Goal: Information Seeking & Learning: Learn about a topic

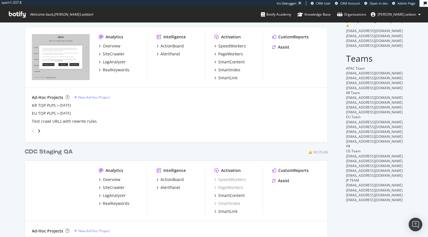
scroll to position [64, 0]
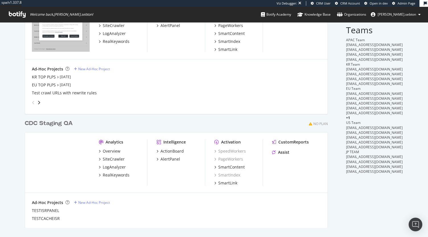
click at [226, 117] on div "CDC Staging QA No Plan Analytics Overview SiteCrawler LogAnalyzer RealKeywords …" at bounding box center [178, 170] width 307 height 115
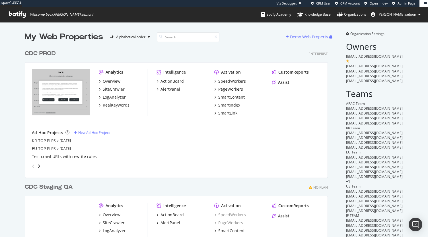
click at [43, 52] on div "CDC PROD" at bounding box center [40, 53] width 31 height 8
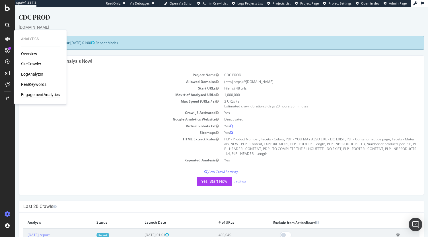
click at [42, 96] on div "EngagementAnalytics" at bounding box center [40, 95] width 39 height 6
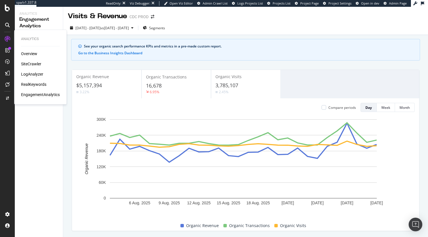
click at [35, 73] on div "LogAnalyzer" at bounding box center [32, 74] width 22 height 6
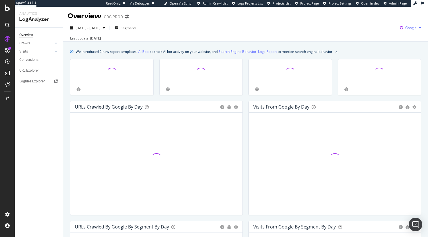
click at [415, 25] on div "Google" at bounding box center [410, 28] width 26 height 9
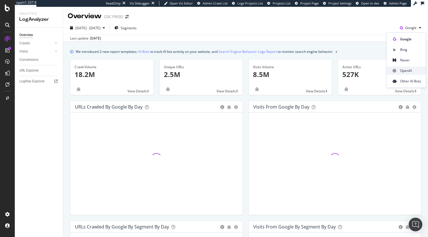
click at [409, 68] on span "OpenAI" at bounding box center [410, 70] width 21 height 5
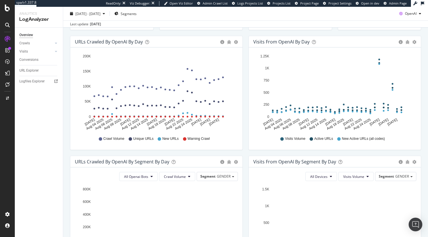
scroll to position [243, 0]
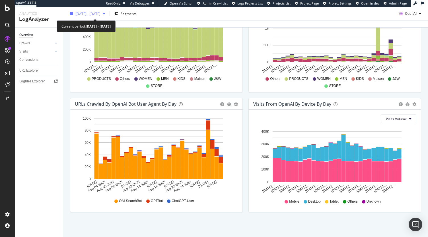
click at [87, 15] on span "2025 Aug. 2nd - Aug. 31st" at bounding box center [87, 13] width 25 height 5
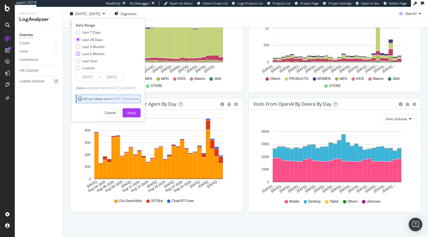
click at [88, 53] on div "Last 6 Months" at bounding box center [93, 53] width 22 height 5
type input "2025/03/01"
click at [136, 110] on div "Apply" at bounding box center [131, 112] width 9 height 5
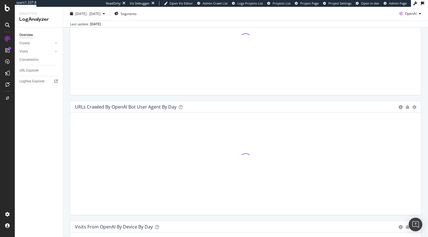
scroll to position [509, 0]
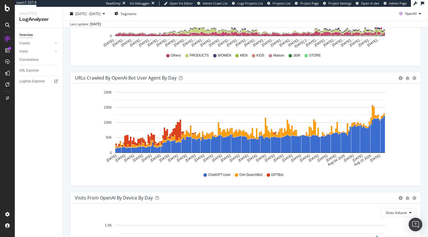
click at [40, 81] on div "Logfiles Explorer" at bounding box center [31, 81] width 25 height 6
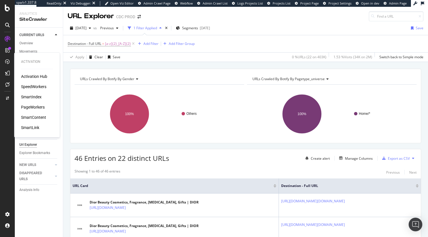
click at [32, 87] on div "SpeedWorkers" at bounding box center [33, 87] width 25 height 6
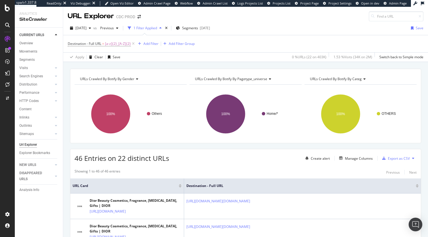
click at [250, 77] on span "URLs Crawled By Botify By pagetype_universe" at bounding box center [231, 79] width 72 height 5
click at [198, 29] on span "Segments" at bounding box center [190, 28] width 16 height 5
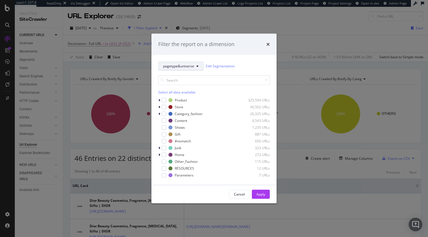
click at [190, 70] on button "pagetype&universe" at bounding box center [180, 65] width 45 height 9
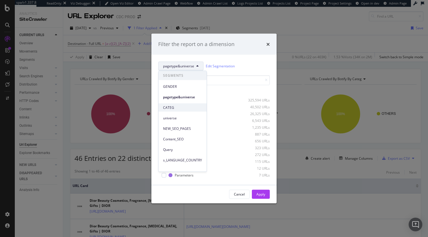
click at [181, 106] on span "CATEG" at bounding box center [182, 107] width 39 height 5
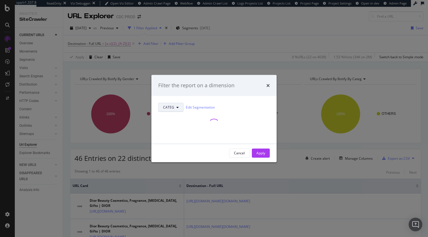
click at [173, 104] on button "CATEG" at bounding box center [170, 107] width 25 height 9
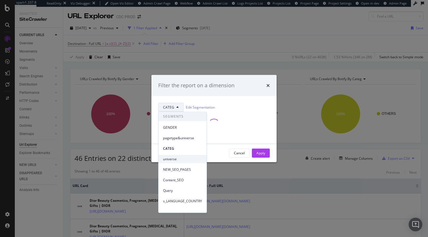
click at [174, 161] on span "universe" at bounding box center [182, 159] width 39 height 5
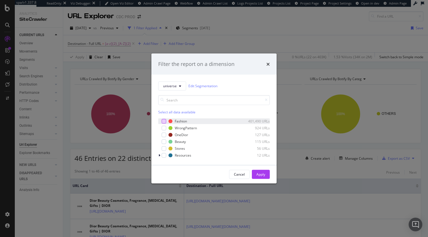
click at [164, 121] on div "modal" at bounding box center [164, 121] width 5 height 5
click at [256, 174] on button "Apply" at bounding box center [261, 174] width 18 height 9
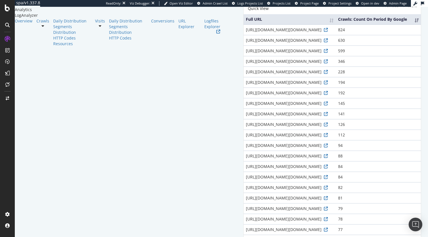
scroll to position [75, 0]
drag, startPoint x: 183, startPoint y: 176, endPoint x: 173, endPoint y: 174, distance: 9.8
click at [246, 174] on div "https://www.dior.com/on/demandware.store/Sites-dior_us-Site/en_US/Personalizati…" at bounding box center [290, 176] width 88 height 6
click at [246, 175] on div "https://www.dior.com/on/demandware.store/Sites-dior_us-Site/en_US/Personalizati…" at bounding box center [290, 176] width 88 height 6
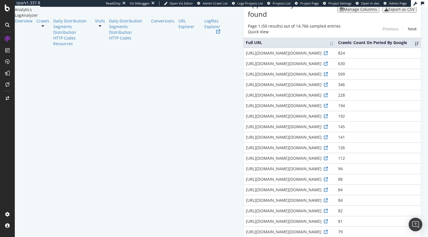
scroll to position [0, 0]
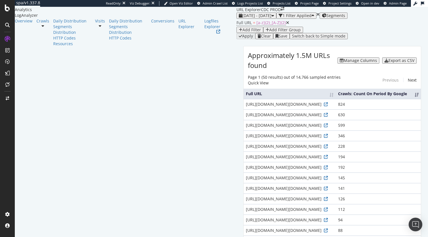
click at [242, 32] on div "Add Filter" at bounding box center [251, 30] width 18 height 5
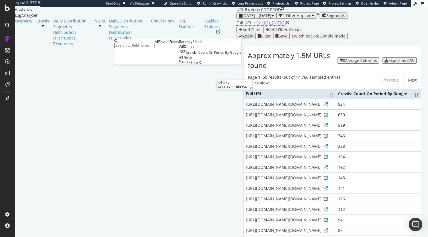
click at [187, 49] on span "Full URL" at bounding box center [193, 47] width 13 height 5
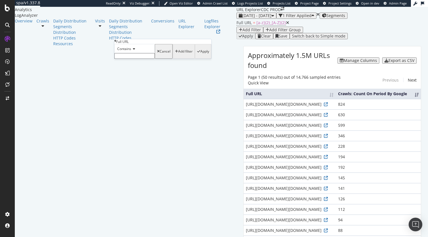
click at [142, 59] on input "text" at bounding box center [134, 56] width 40 height 6
type input "demandware"
click at [200, 55] on div "Apply" at bounding box center [204, 53] width 9 height 4
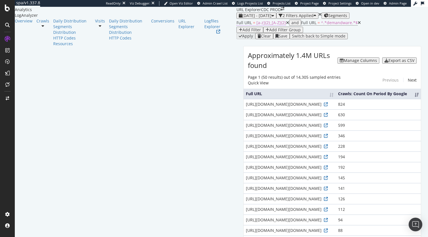
click at [256, 25] on span "[a-z]{2}_[A-Z]{2}" at bounding box center [271, 22] width 30 height 5
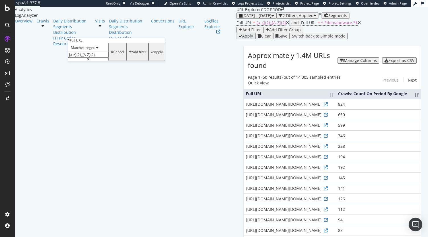
click at [92, 58] on input "[a-z]{2}_[A-Z]{2}" at bounding box center [88, 55] width 40 height 6
type input "[a-z]{2}_[a-z]{2}"
click at [154, 54] on div "Apply" at bounding box center [158, 52] width 9 height 4
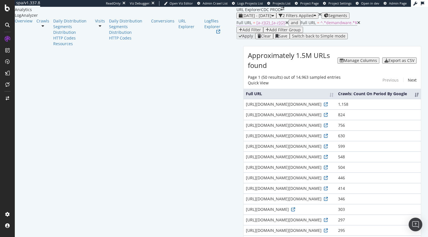
click at [256, 25] on span "[a-z]{2}_[a-z]{2}" at bounding box center [270, 22] width 29 height 5
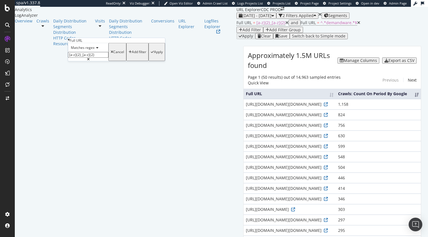
click at [76, 58] on input "[a-z]{2}_[a-z]{2}" at bounding box center [88, 55] width 40 height 6
paste input "\/[a-z]{2}_[a-z]{2}\/"
type input "\/[a-z]{2}_[a-z]{2}\/"
click at [154, 54] on div "Apply" at bounding box center [158, 52] width 9 height 4
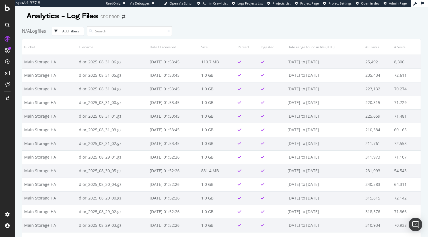
click at [73, 30] on div "Add Filters" at bounding box center [70, 31] width 17 height 5
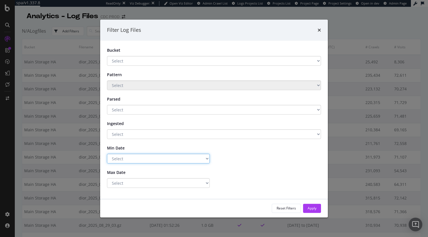
click at [134, 158] on select "Select Greater Than or equals Less Than or equals Equals" at bounding box center [158, 159] width 103 height 10
select select "gte"
click at [107, 154] on select "Select Greater Than or equals Less Than or equals Equals" at bounding box center [158, 159] width 103 height 10
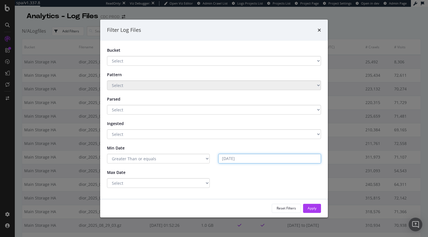
click at [237, 161] on input "[DATE]" at bounding box center [269, 159] width 103 height 10
click at [237, 160] on input "[DATE]" at bounding box center [269, 159] width 103 height 10
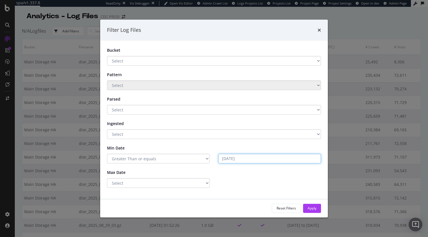
click at [237, 160] on input "[DATE]" at bounding box center [269, 159] width 103 height 10
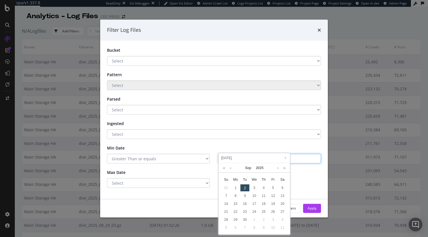
click at [237, 160] on input "[DATE]" at bounding box center [269, 159] width 103 height 10
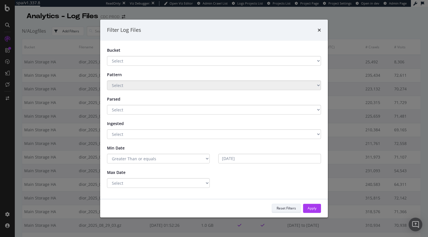
click at [290, 209] on div "Reset Filters" at bounding box center [285, 208] width 19 height 5
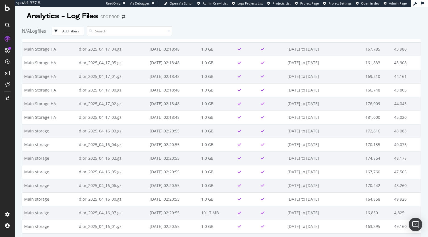
scroll to position [13461, 0]
